Goal: Task Accomplishment & Management: Use online tool/utility

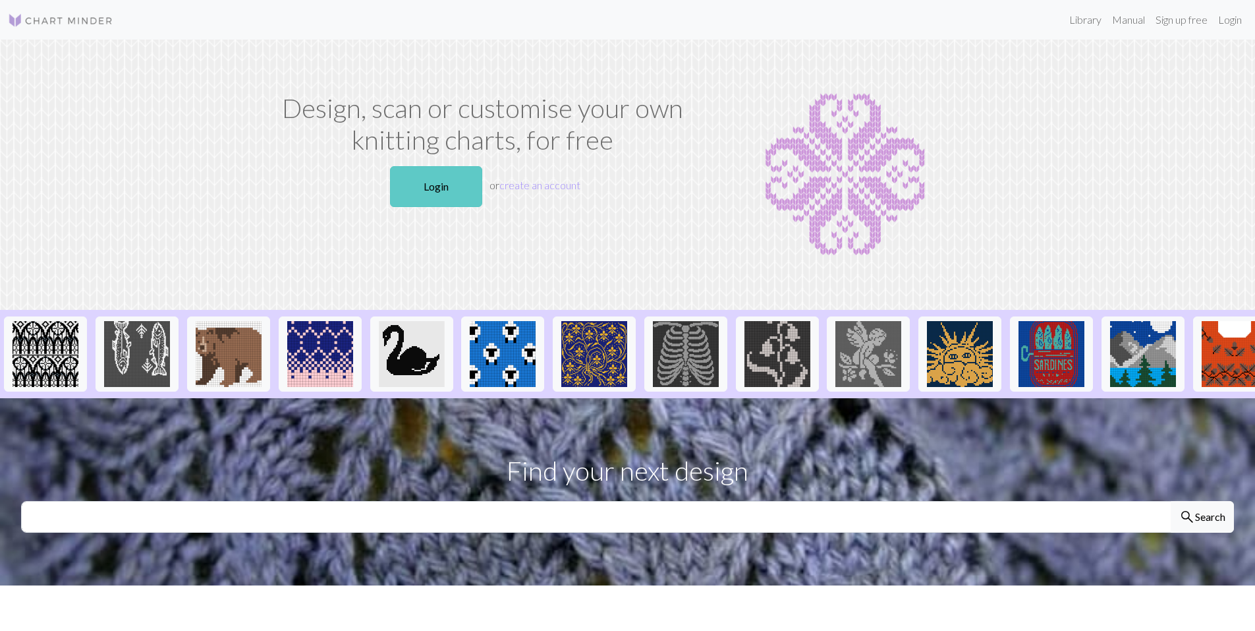
click at [427, 188] on link "Login" at bounding box center [436, 186] width 92 height 41
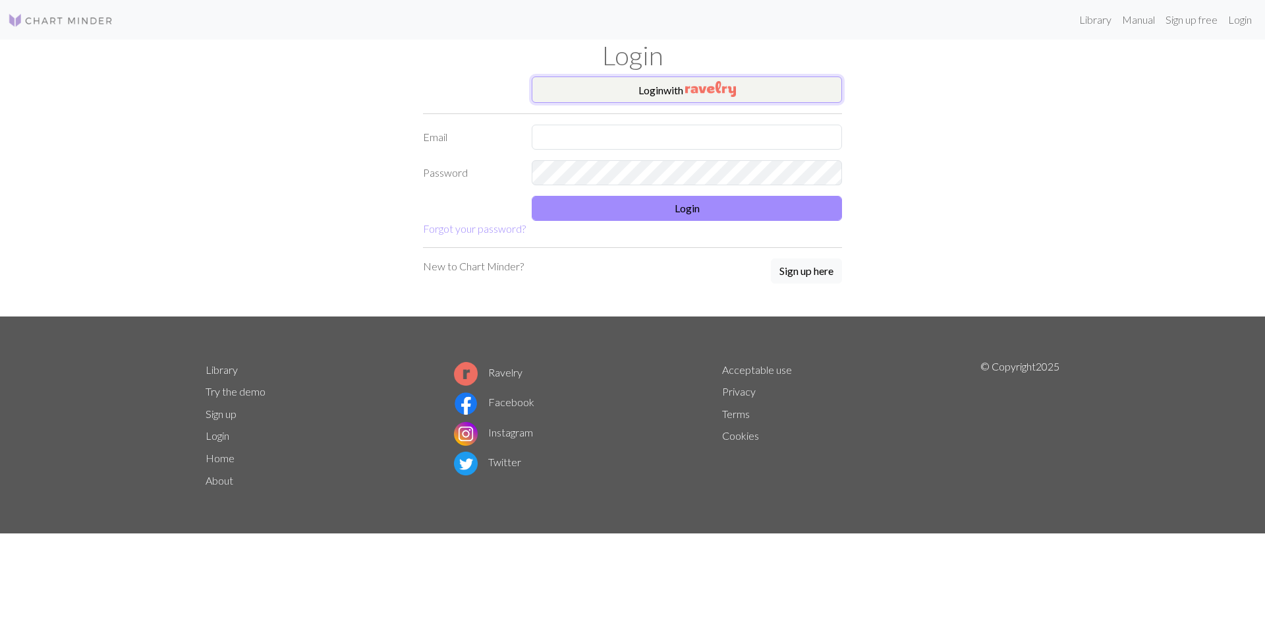
click at [683, 90] on button "Login with" at bounding box center [687, 89] width 310 height 26
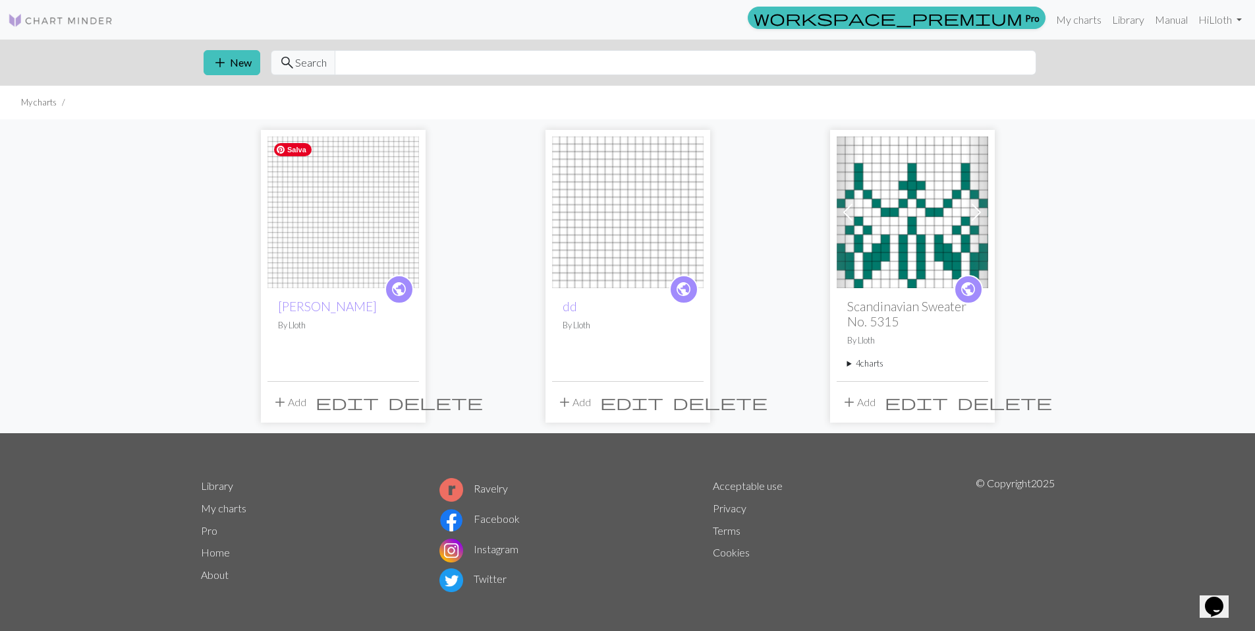
click at [336, 269] on img at bounding box center [344, 212] width 152 height 152
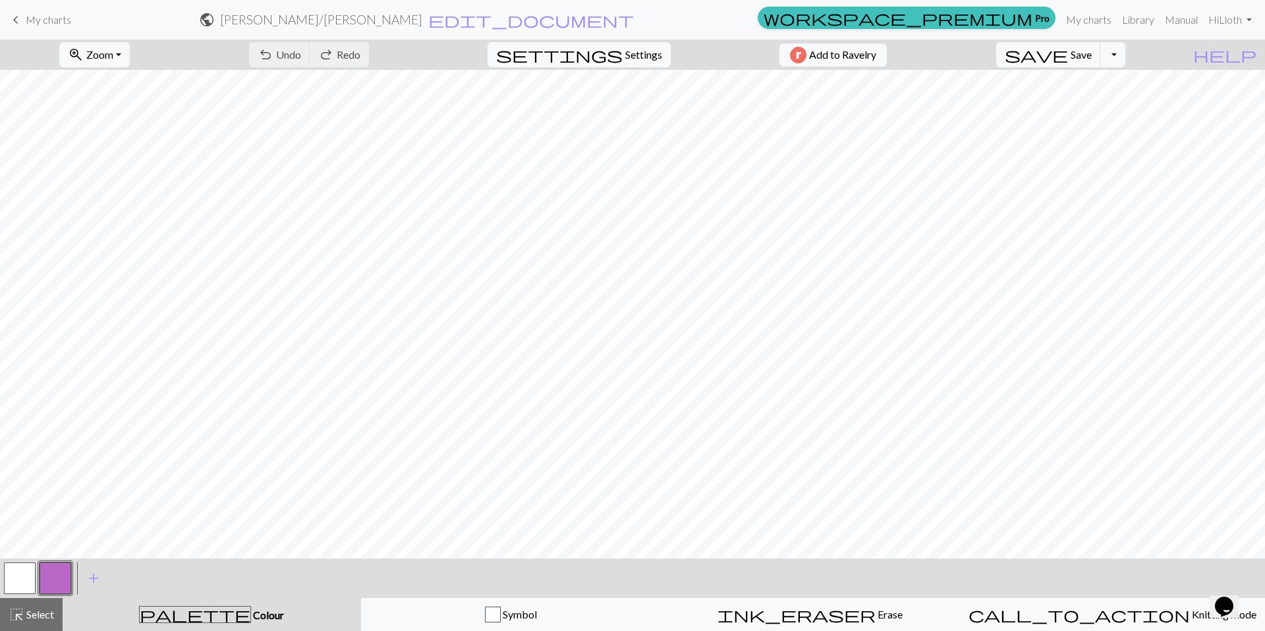
click at [61, 573] on button "button" at bounding box center [56, 578] width 32 height 32
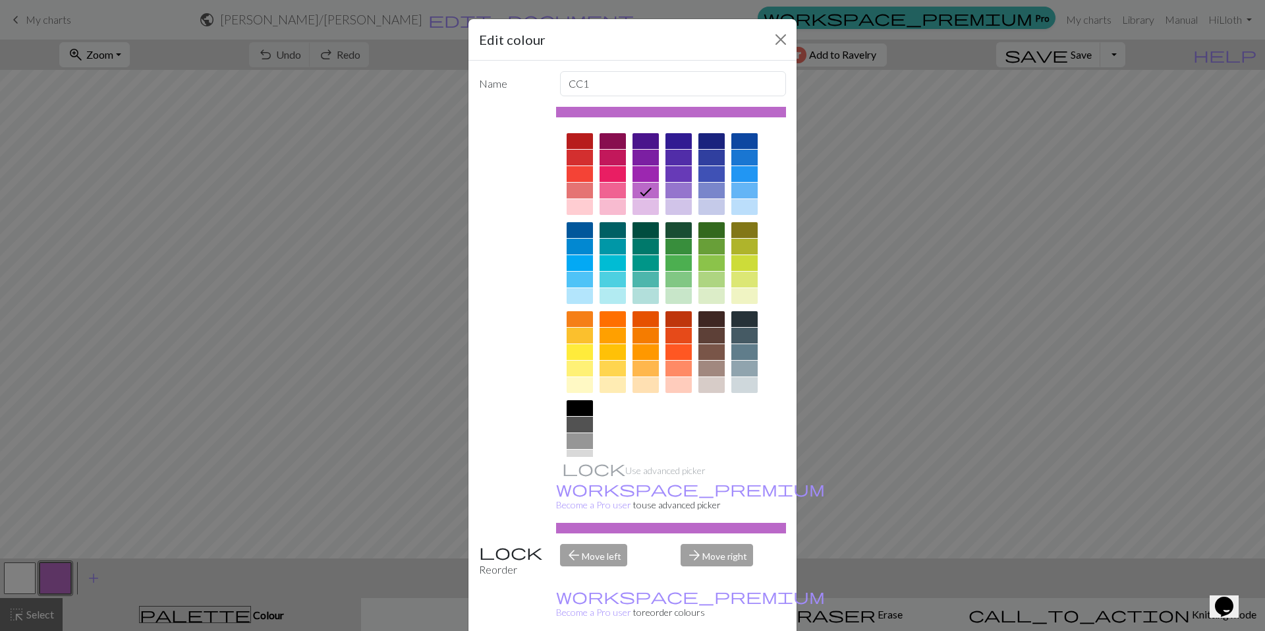
click at [640, 234] on div at bounding box center [646, 230] width 26 height 16
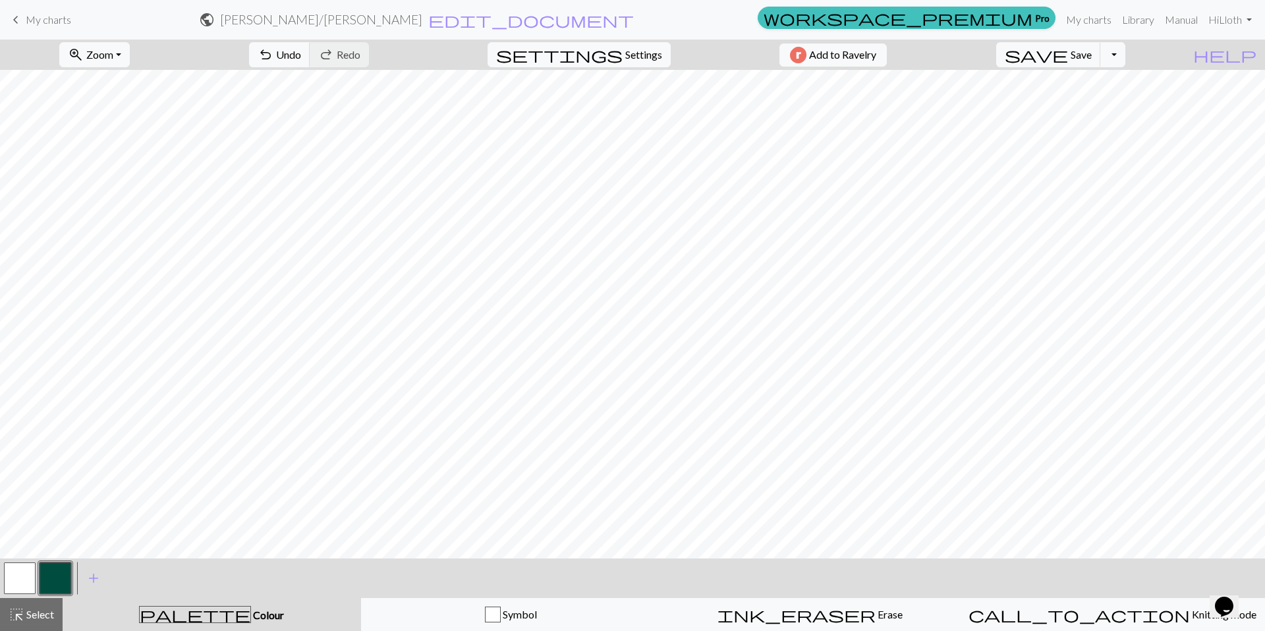
drag, startPoint x: 14, startPoint y: 574, endPoint x: 39, endPoint y: 562, distance: 27.7
click at [14, 574] on button "button" at bounding box center [20, 578] width 32 height 32
drag, startPoint x: 67, startPoint y: 577, endPoint x: 97, endPoint y: 565, distance: 31.9
click at [67, 577] on button "button" at bounding box center [56, 578] width 32 height 32
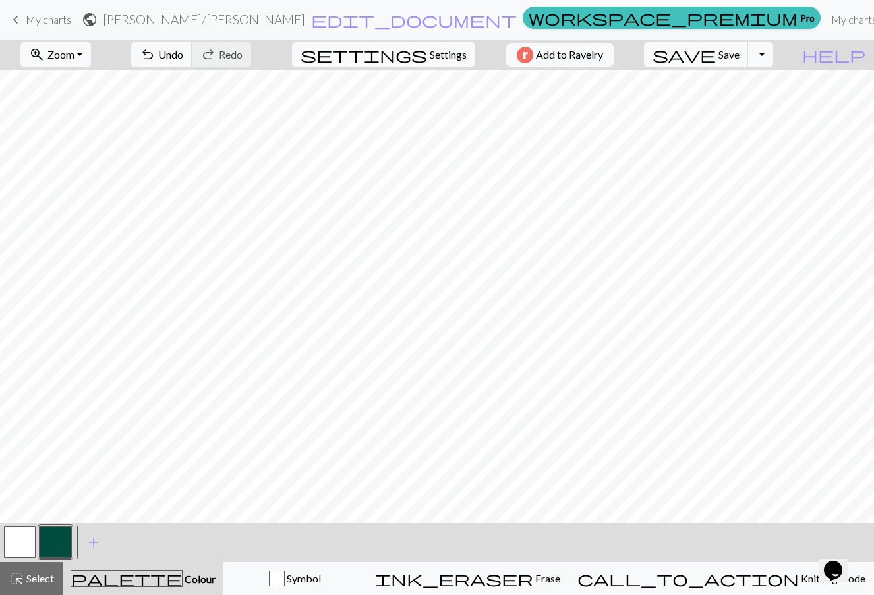
click at [25, 536] on button "button" at bounding box center [20, 542] width 32 height 32
click at [63, 543] on button "button" at bounding box center [56, 542] width 32 height 32
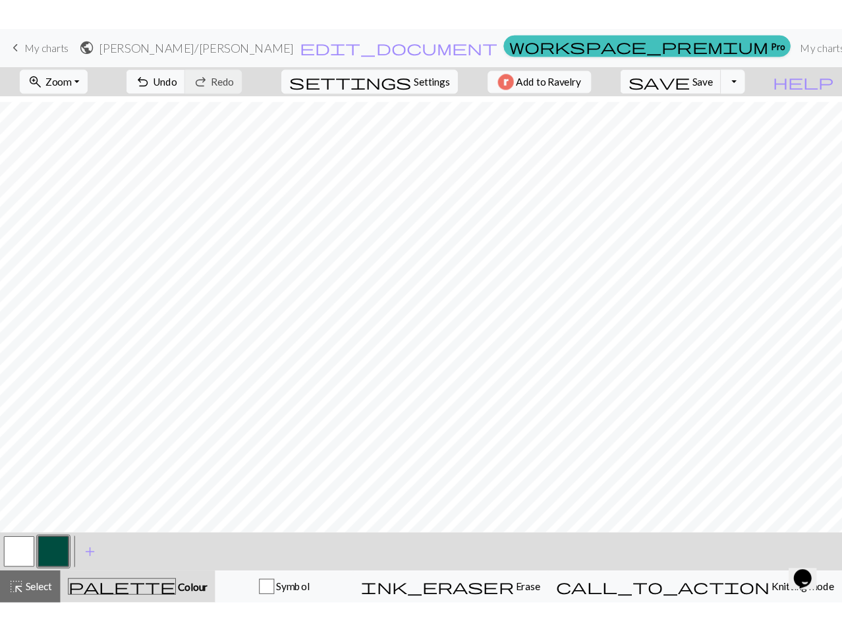
scroll to position [12, 0]
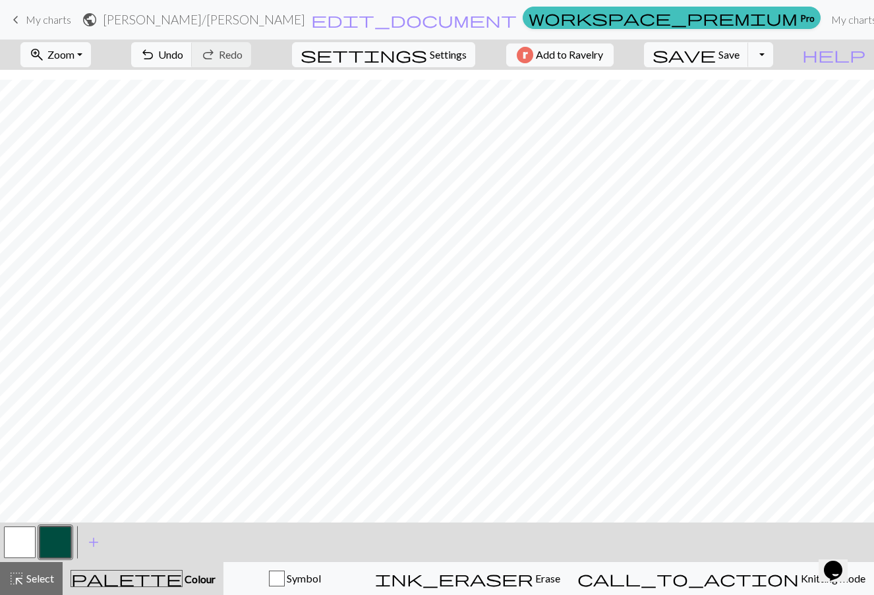
drag, startPoint x: 873, startPoint y: 402, endPoint x: 629, endPoint y: 530, distance: 276.2
click at [629, 530] on div "< > add Add a colour" at bounding box center [437, 543] width 874 height 40
drag, startPoint x: 20, startPoint y: 536, endPoint x: 41, endPoint y: 535, distance: 21.1
click at [20, 536] on button "button" at bounding box center [20, 542] width 32 height 32
click at [56, 539] on button "button" at bounding box center [56, 542] width 32 height 32
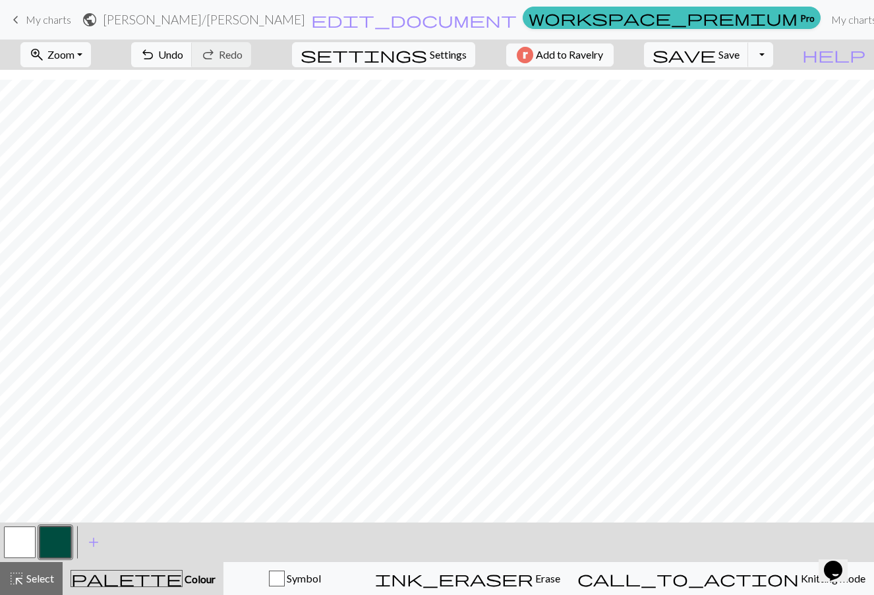
click at [23, 538] on button "button" at bounding box center [20, 542] width 32 height 32
click at [59, 541] on button "button" at bounding box center [56, 542] width 32 height 32
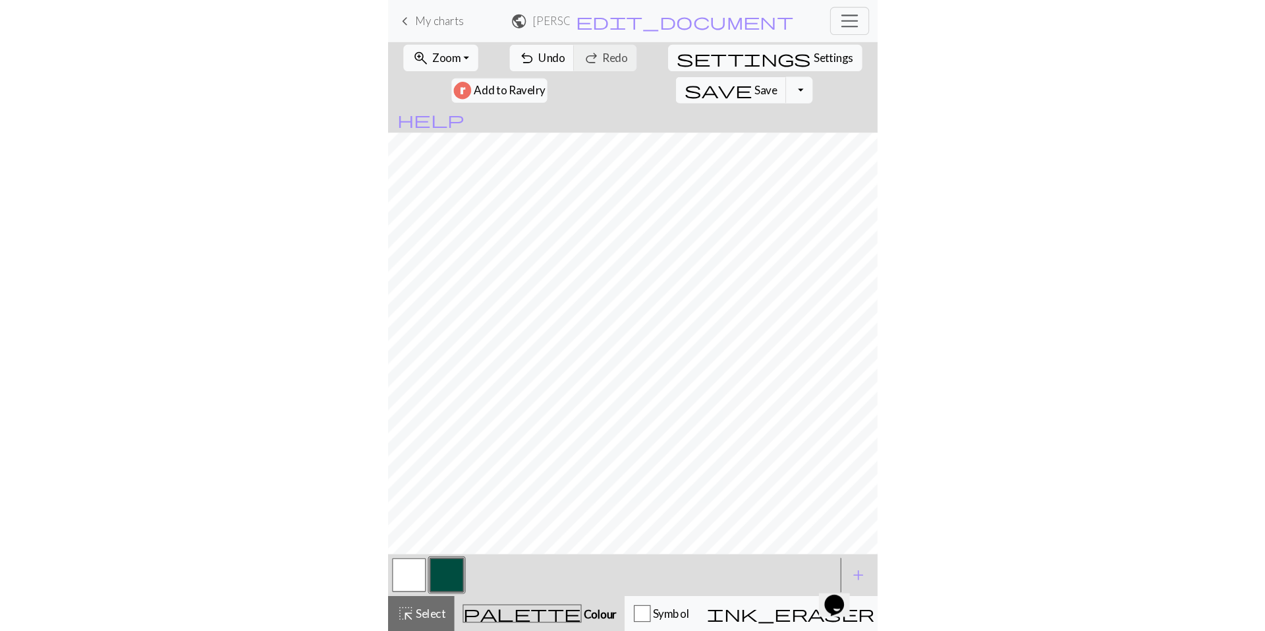
scroll to position [0, 0]
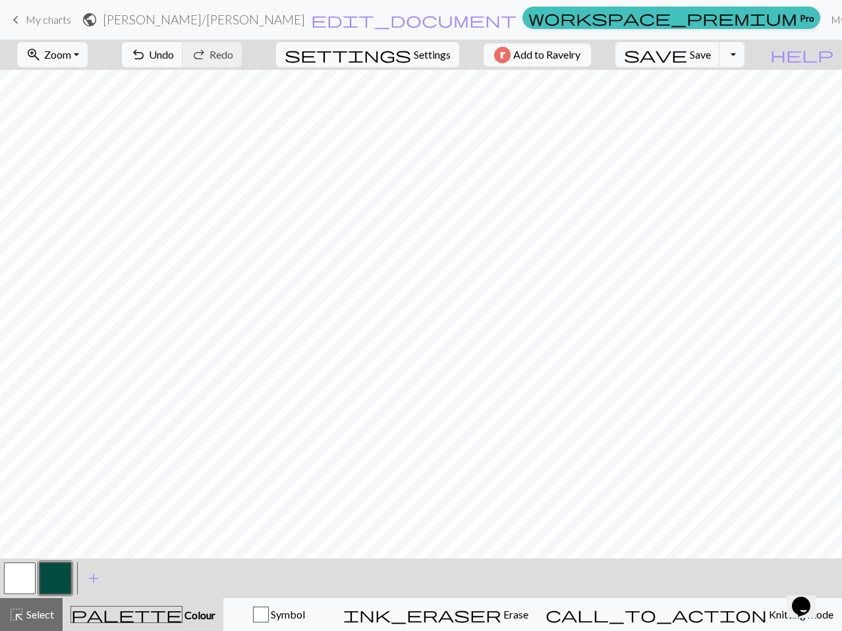
click at [61, 572] on button "button" at bounding box center [56, 579] width 32 height 32
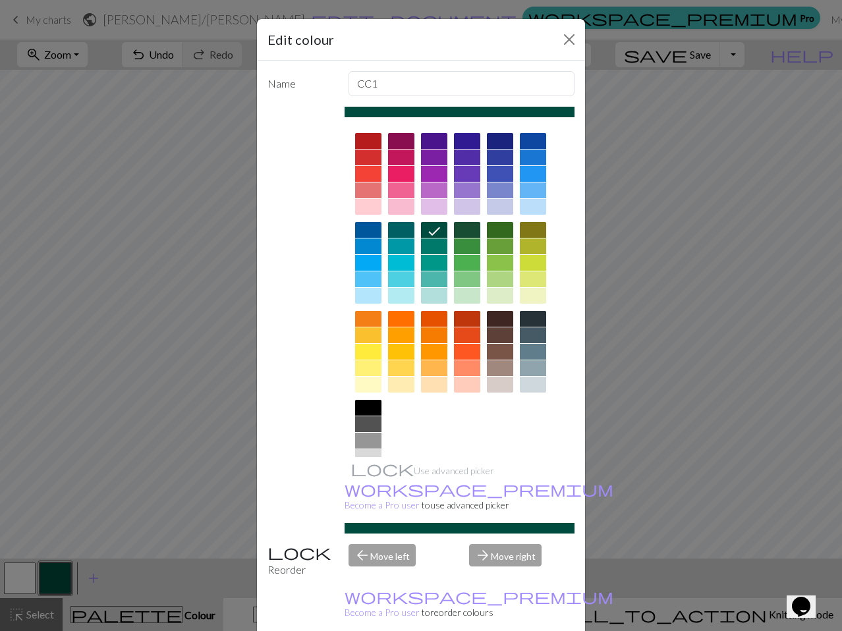
click at [566, 26] on div "Edit colour" at bounding box center [421, 40] width 328 height 42
click at [563, 38] on button "Close" at bounding box center [569, 39] width 21 height 21
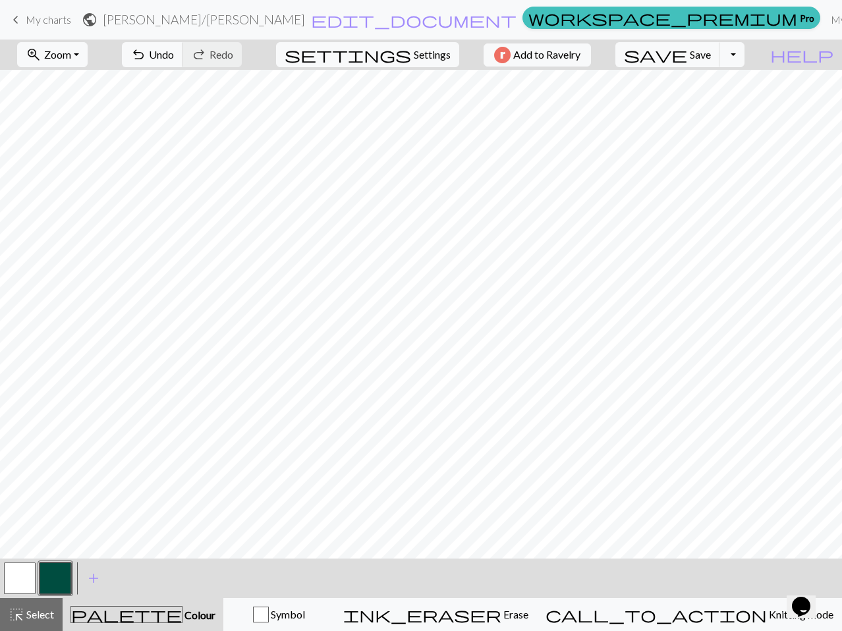
drag, startPoint x: 14, startPoint y: 578, endPoint x: 19, endPoint y: 567, distance: 12.1
click at [15, 575] on button "button" at bounding box center [20, 579] width 32 height 32
click at [52, 573] on button "button" at bounding box center [56, 579] width 32 height 32
click at [395, 59] on span "settings" at bounding box center [348, 54] width 127 height 18
select select "aran"
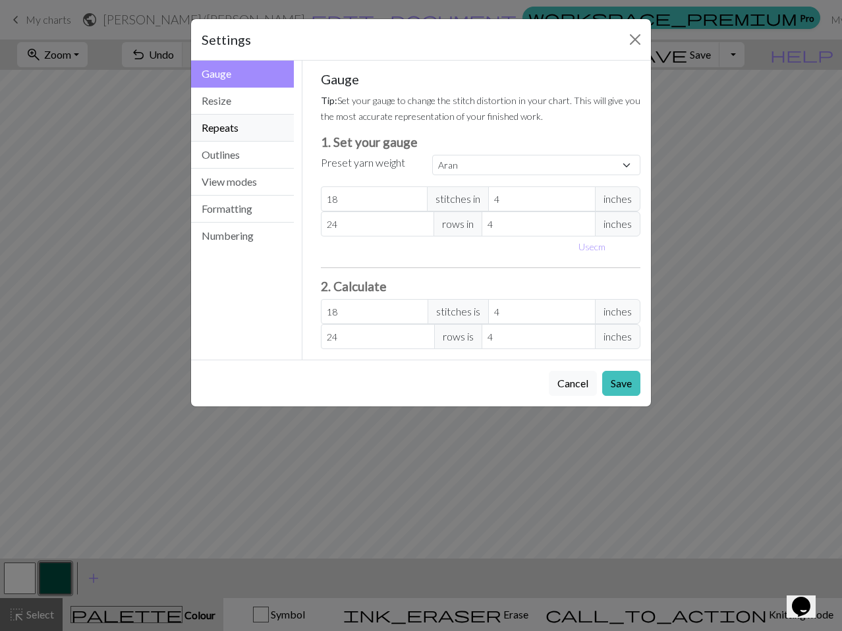
click at [262, 129] on button "Repeats" at bounding box center [242, 128] width 103 height 27
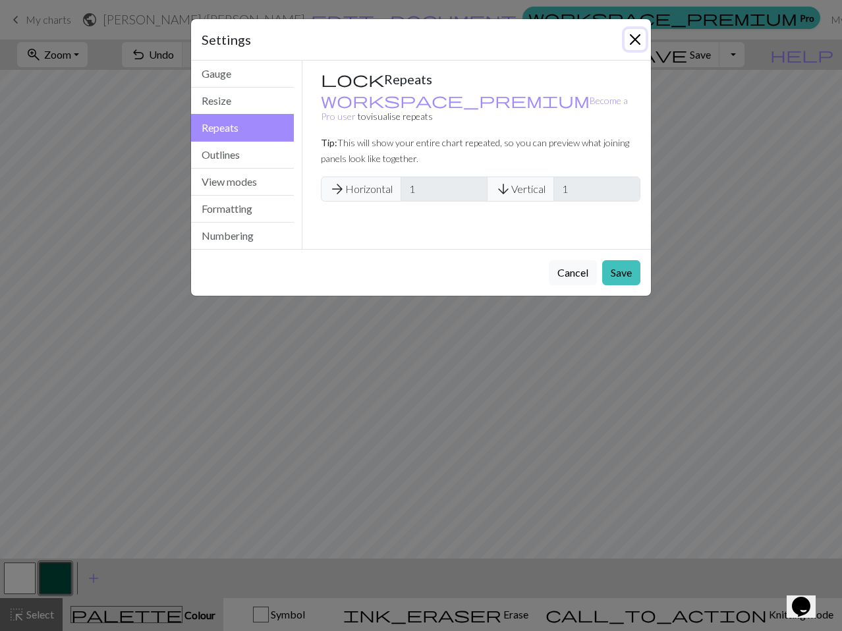
click at [637, 39] on button "Close" at bounding box center [635, 39] width 21 height 21
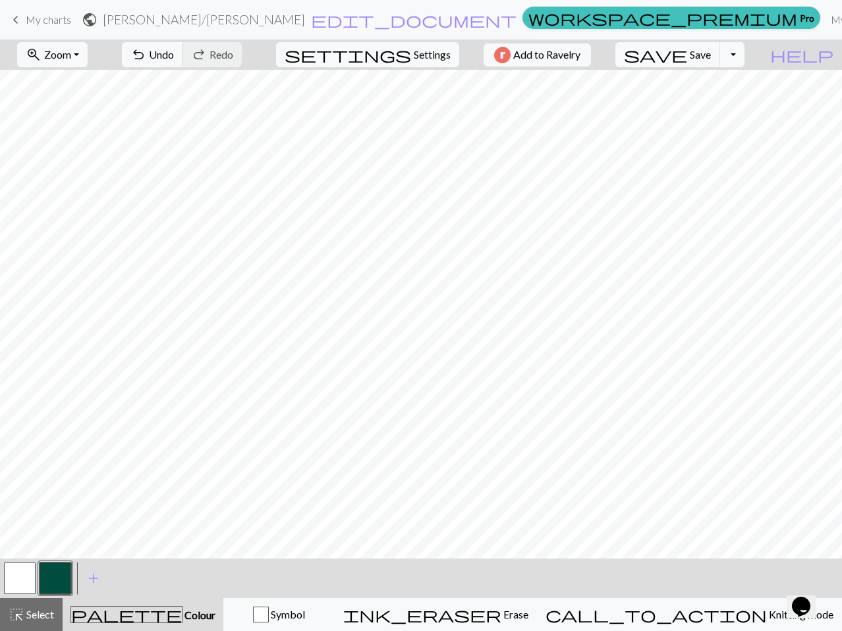
click at [23, 570] on button "button" at bounding box center [20, 579] width 32 height 32
click at [48, 577] on button "button" at bounding box center [56, 579] width 32 height 32
click at [22, 571] on button "button" at bounding box center [20, 579] width 32 height 32
click at [426, 59] on span "Settings" at bounding box center [432, 55] width 37 height 16
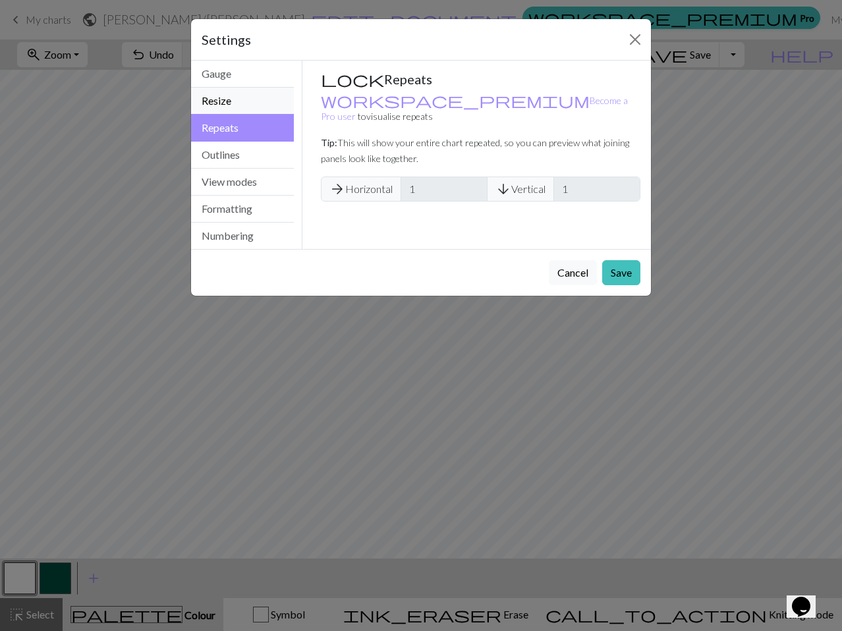
click at [260, 102] on button "Resize" at bounding box center [242, 101] width 103 height 27
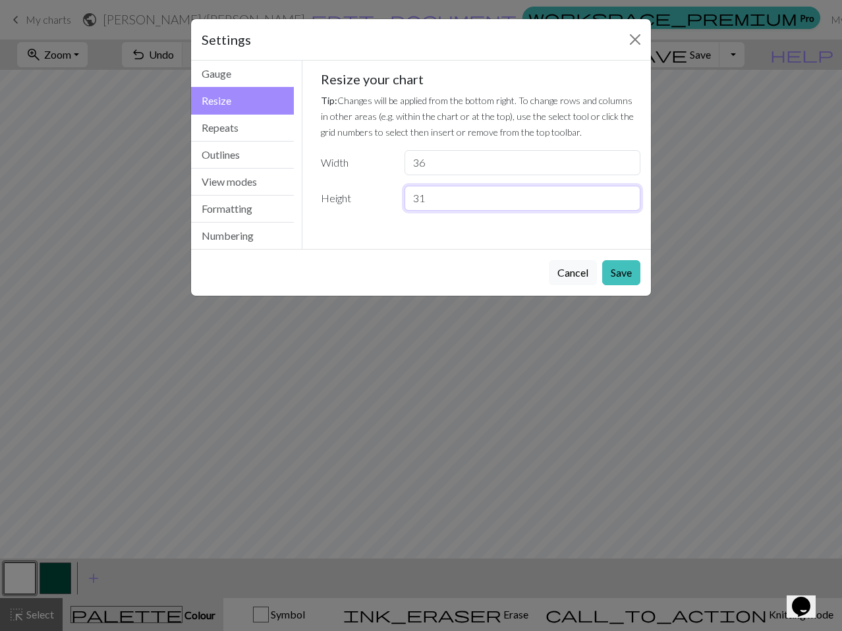
type input "31"
click at [631, 197] on input "31" at bounding box center [523, 198] width 236 height 25
click at [612, 272] on button "Save" at bounding box center [621, 272] width 38 height 25
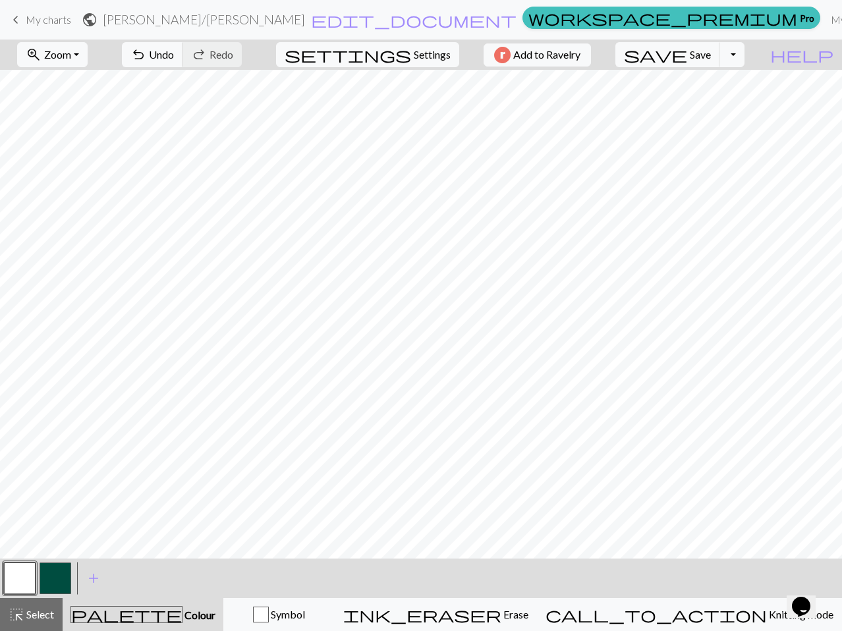
click at [69, 571] on button "button" at bounding box center [56, 579] width 32 height 32
click at [570, 57] on span "Add to Ravelry" at bounding box center [546, 55] width 67 height 16
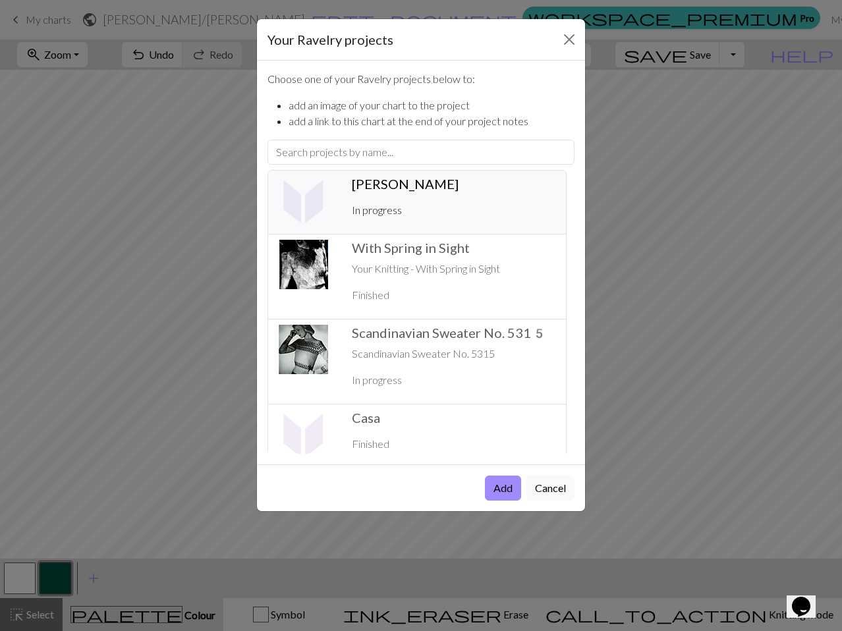
click at [441, 201] on div "Cuello ️ In progress" at bounding box center [453, 202] width 219 height 53
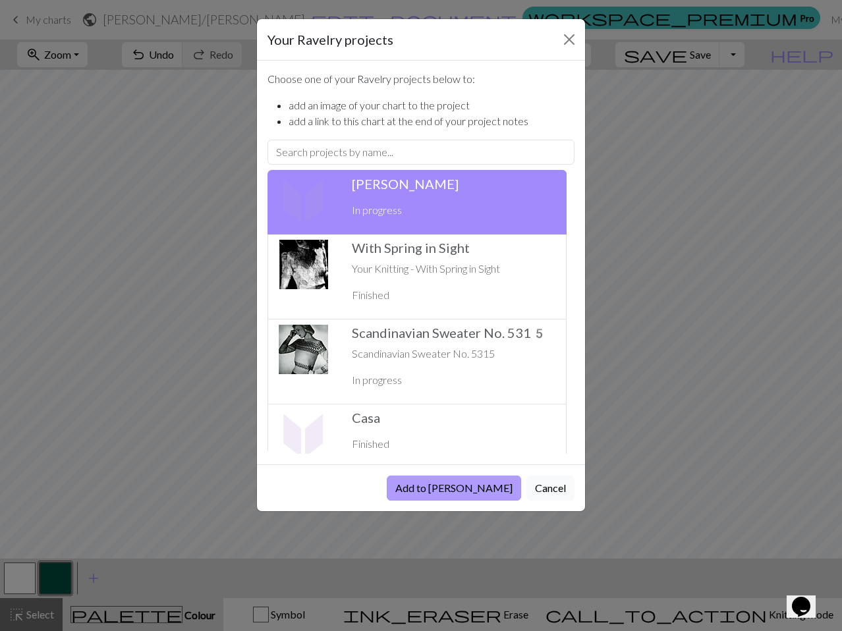
click at [493, 491] on button "Add to Cuello" at bounding box center [454, 488] width 134 height 25
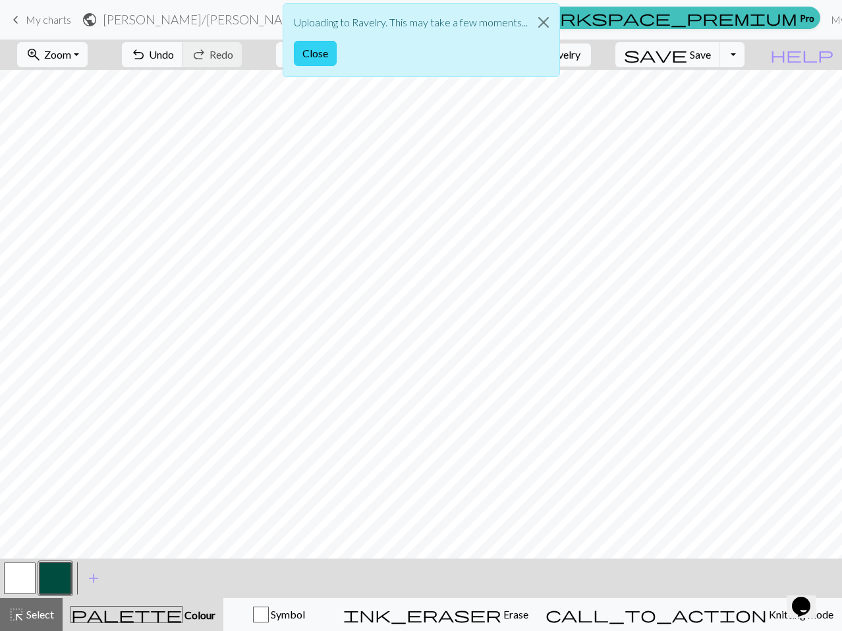
click at [329, 53] on button "Close" at bounding box center [315, 53] width 43 height 25
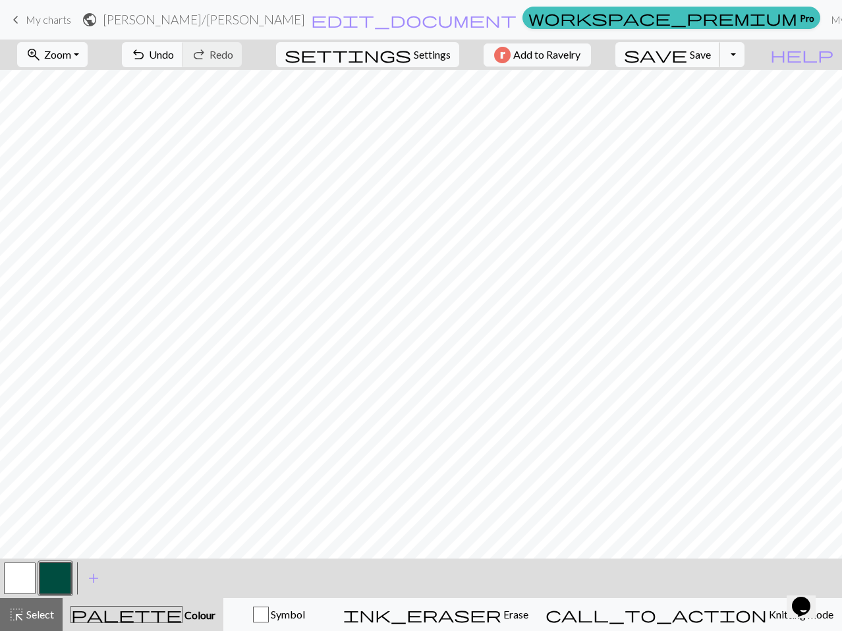
click at [711, 53] on span "Save" at bounding box center [700, 54] width 21 height 13
click at [745, 57] on button "Toggle Dropdown" at bounding box center [732, 54] width 25 height 25
click at [733, 98] on button "save_alt Download" at bounding box center [634, 104] width 217 height 21
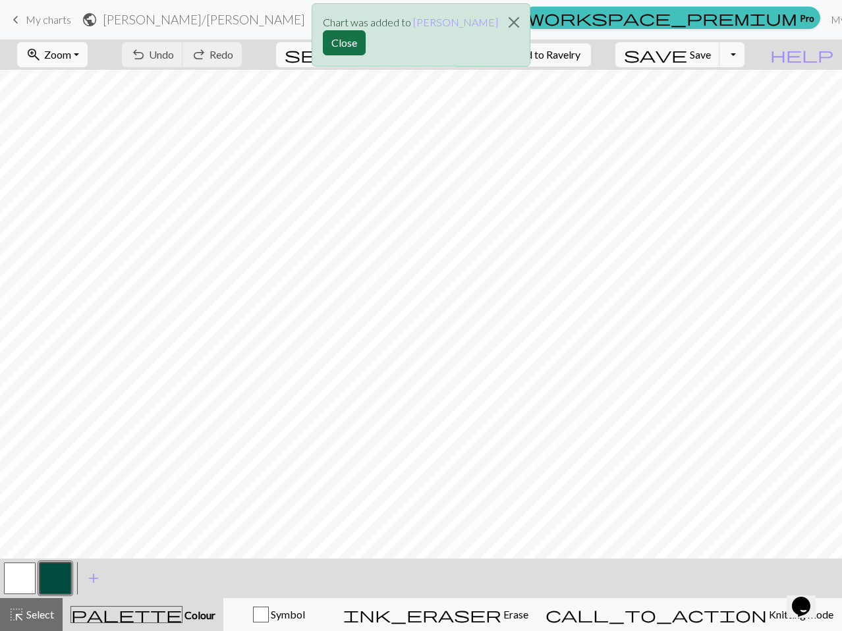
click at [366, 44] on button "Close" at bounding box center [344, 42] width 43 height 25
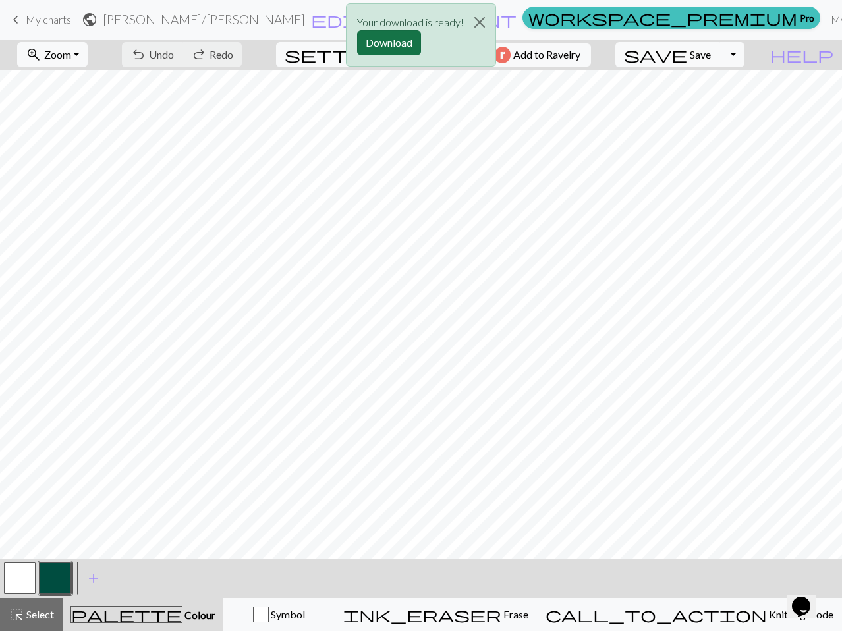
click at [373, 32] on button "Download" at bounding box center [389, 42] width 64 height 25
